Goal: Use online tool/utility: Utilize a website feature to perform a specific function

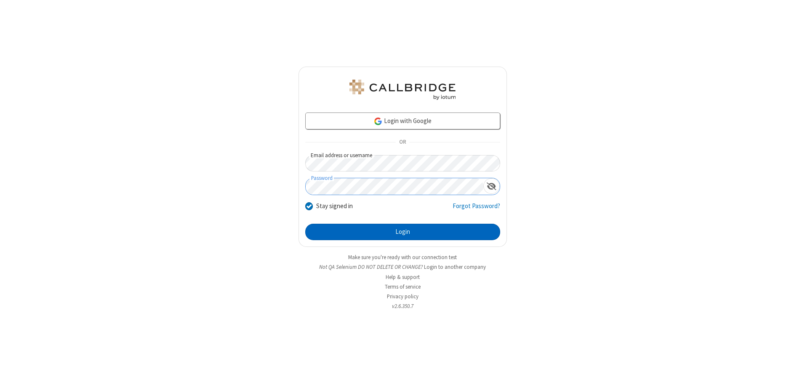
click at [403, 232] on button "Login" at bounding box center [402, 232] width 195 height 17
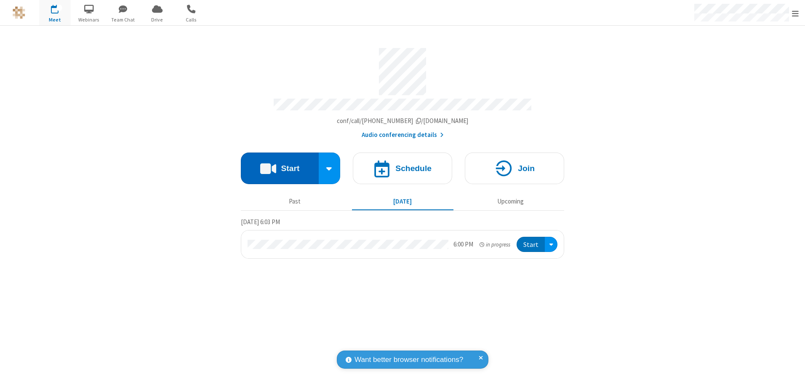
click at [280, 165] on button "Start" at bounding box center [280, 168] width 78 height 32
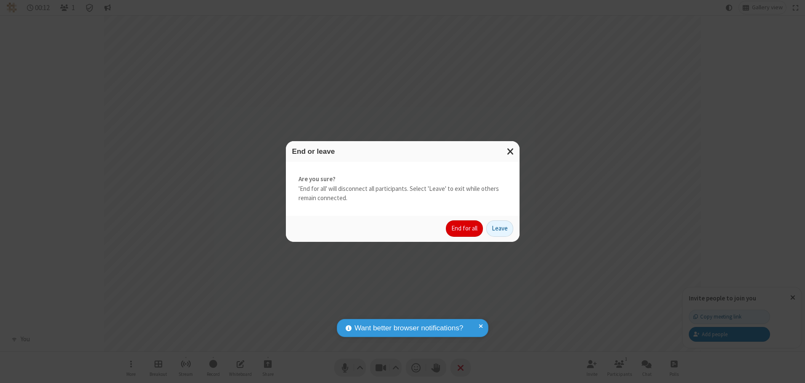
click at [465, 228] on button "End for all" at bounding box center [464, 228] width 37 height 17
